Goal: Find specific page/section: Find specific page/section

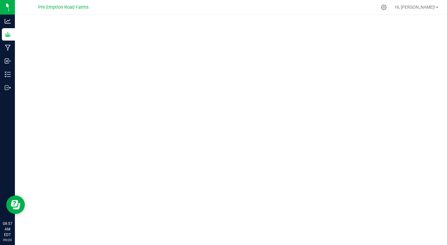
click at [421, 11] on div "Hi, [PERSON_NAME]!" at bounding box center [416, 7] width 48 height 11
click at [430, 9] on span "Hi, [PERSON_NAME]!" at bounding box center [414, 7] width 40 height 5
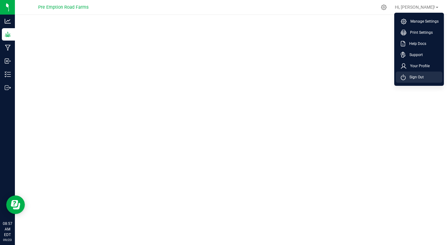
click at [415, 75] on span "Sign Out" at bounding box center [414, 77] width 18 height 6
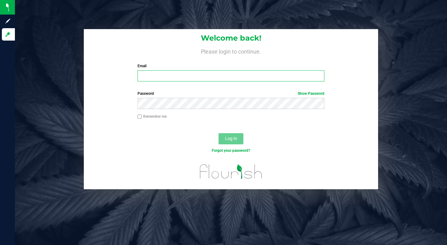
click at [220, 80] on input "Email" at bounding box center [230, 75] width 187 height 11
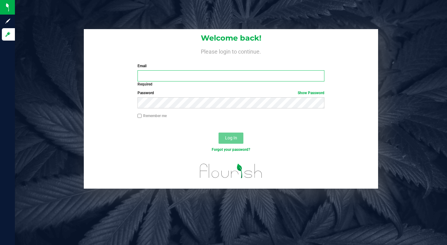
type input "[PERSON_NAME][EMAIL_ADDRESS][DOMAIN_NAME]"
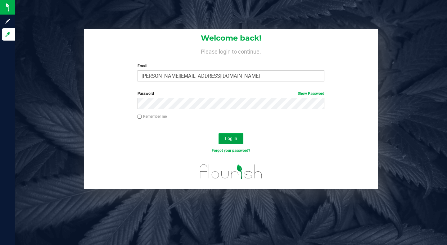
click at [232, 139] on span "Log In" at bounding box center [231, 138] width 12 height 5
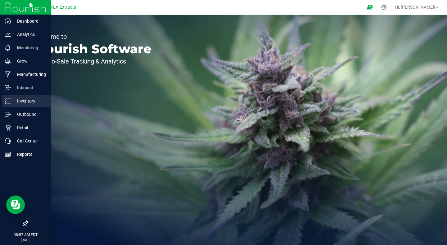
click at [29, 98] on p "Inventory" at bounding box center [29, 100] width 37 height 7
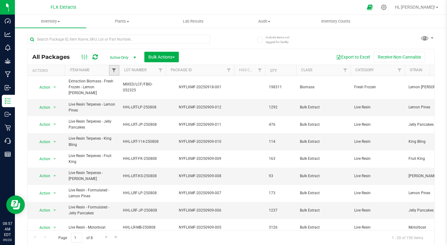
click at [116, 69] on span "Filter" at bounding box center [113, 70] width 5 height 5
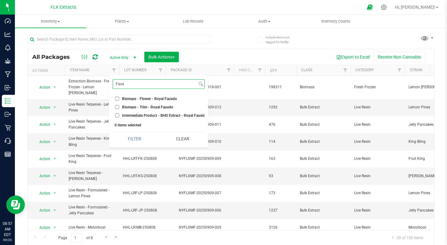
type input "Faux"
click at [115, 99] on input "Biomass - Flower - Royal Fauxdo" at bounding box center [117, 99] width 4 height 4
checkbox input "true"
click at [134, 144] on button "Filter" at bounding box center [135, 139] width 44 height 14
